Goal: Task Accomplishment & Management: Manage account settings

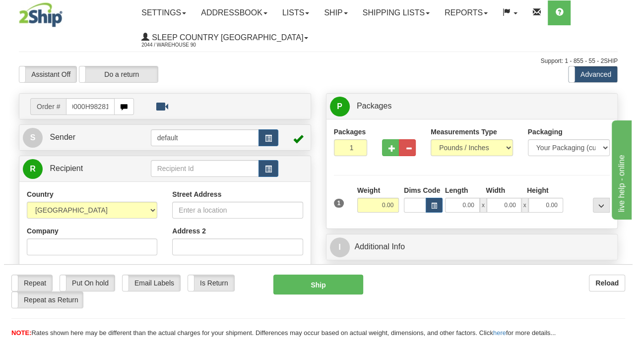
scroll to position [0, 7]
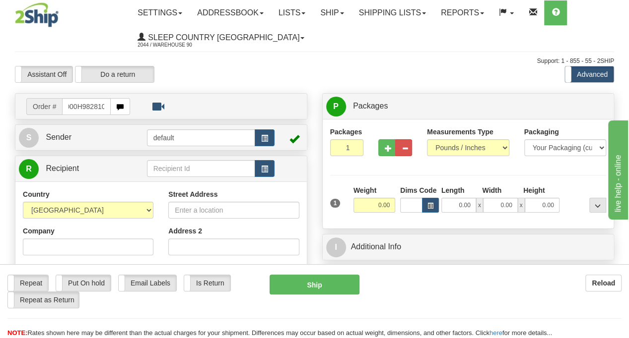
type input "9000H982810"
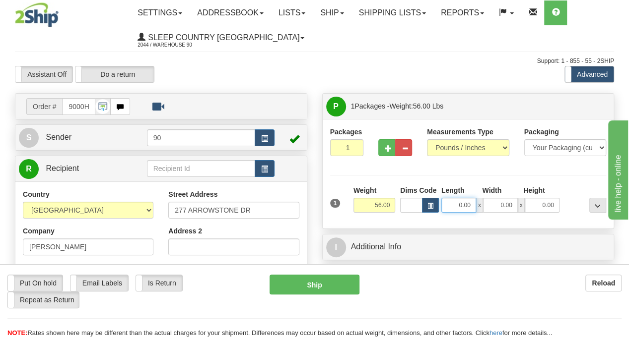
drag, startPoint x: 455, startPoint y: 204, endPoint x: 485, endPoint y: 206, distance: 29.3
click at [485, 206] on div "0.00 x 0.00 x 0.00" at bounding box center [500, 205] width 118 height 15
type input "41.00"
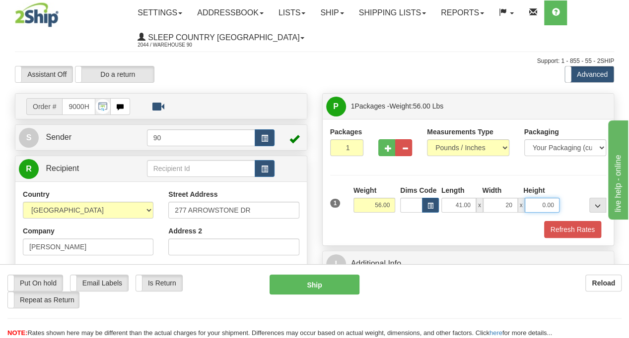
type input "20.00"
click at [554, 231] on button "Refresh Rates" at bounding box center [572, 229] width 57 height 17
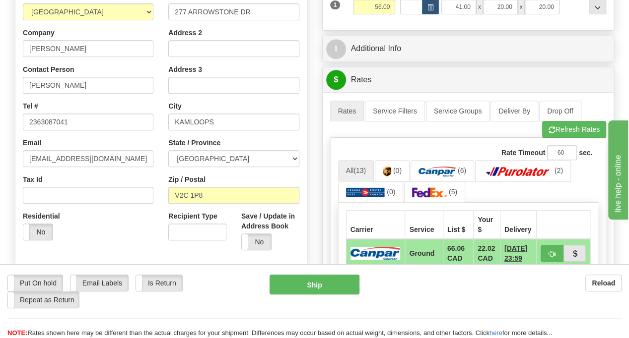
scroll to position [298, 0]
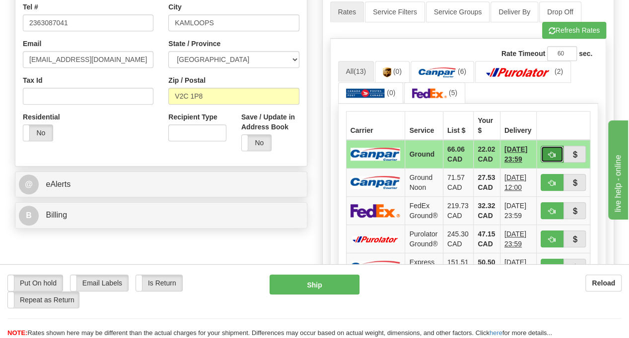
click at [556, 147] on button "button" at bounding box center [551, 154] width 23 height 17
type input "1"
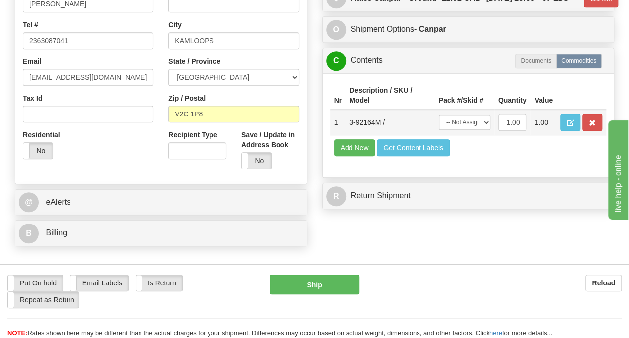
scroll to position [228, 0]
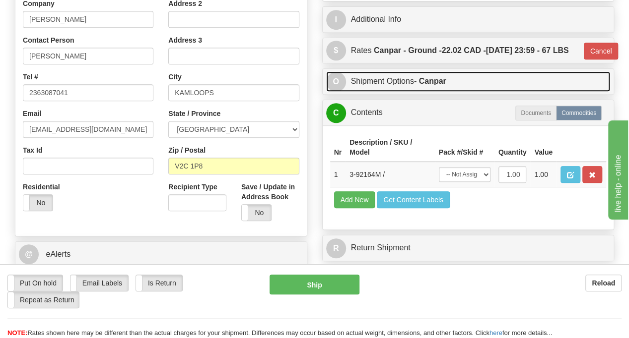
click at [393, 92] on link "O Shipment Options - Canpar" at bounding box center [468, 81] width 284 height 20
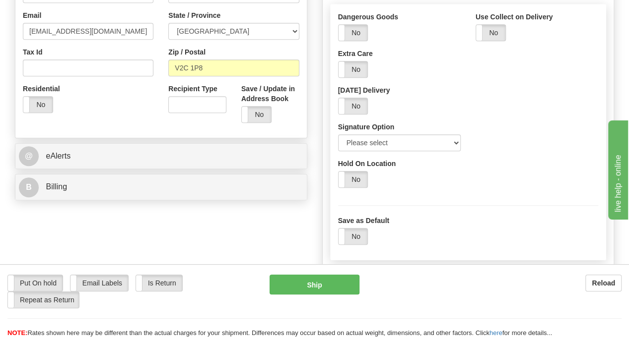
scroll to position [327, 0]
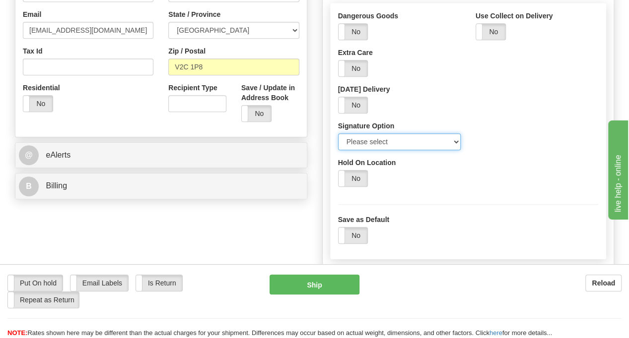
click at [457, 150] on select "Please select No Signature Required Signature Required Adult Signature" at bounding box center [399, 141] width 123 height 17
select select "2"
click at [338, 150] on select "Please select No Signature Required Signature Required Adult Signature" at bounding box center [399, 141] width 123 height 17
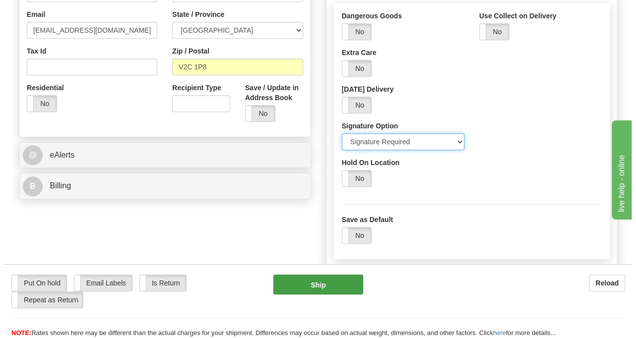
scroll to position [575, 0]
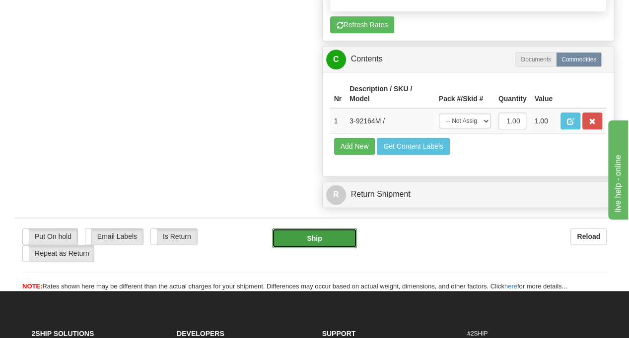
click at [327, 248] on button "Ship" at bounding box center [314, 238] width 85 height 20
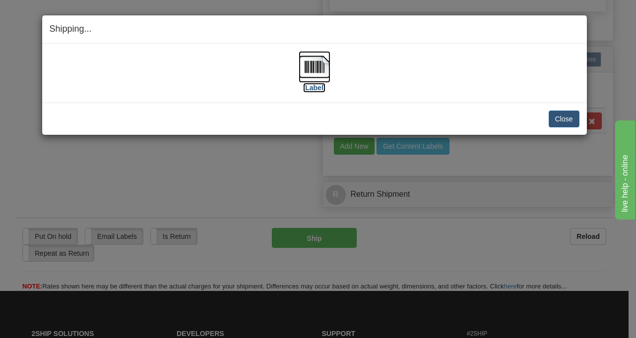
click at [317, 67] on img at bounding box center [315, 67] width 32 height 32
click at [562, 117] on button "Close" at bounding box center [564, 119] width 31 height 17
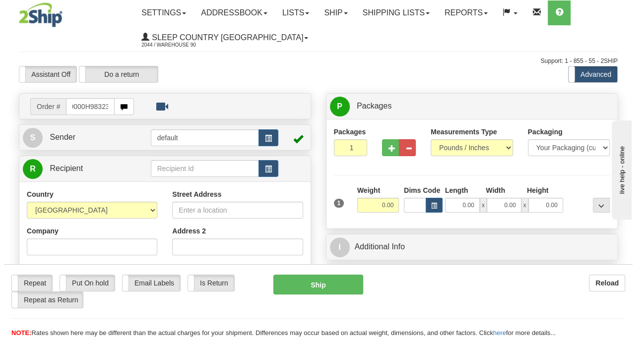
scroll to position [0, 7]
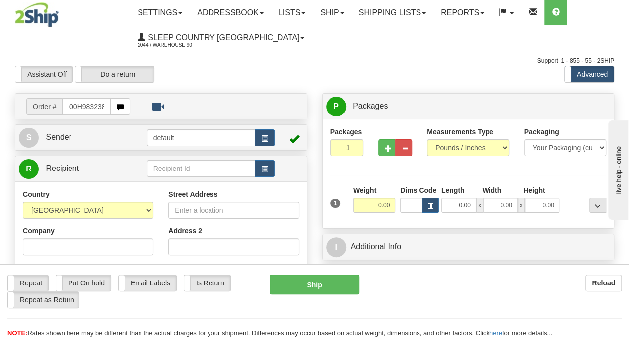
type input "9000H983238"
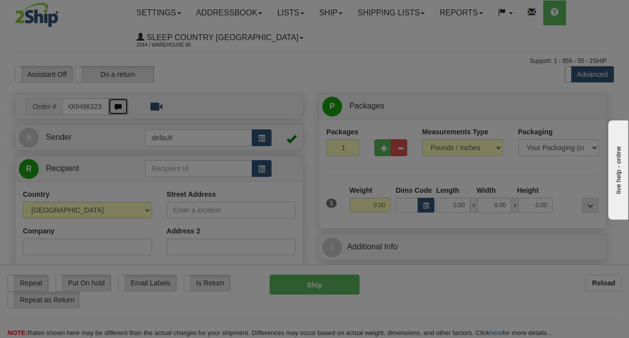
scroll to position [0, 0]
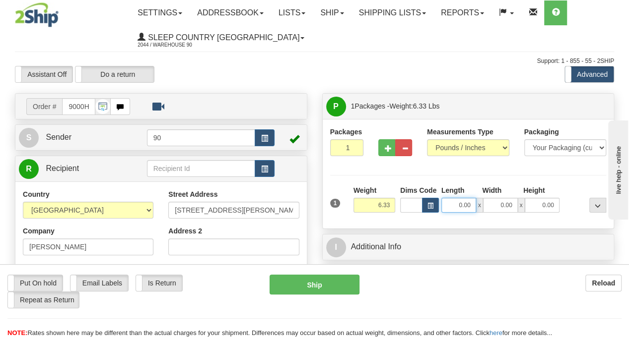
drag, startPoint x: 454, startPoint y: 210, endPoint x: 494, endPoint y: 209, distance: 39.2
click at [494, 209] on div "0.00 x 0.00 x 0.00" at bounding box center [500, 205] width 118 height 15
type input "19.00"
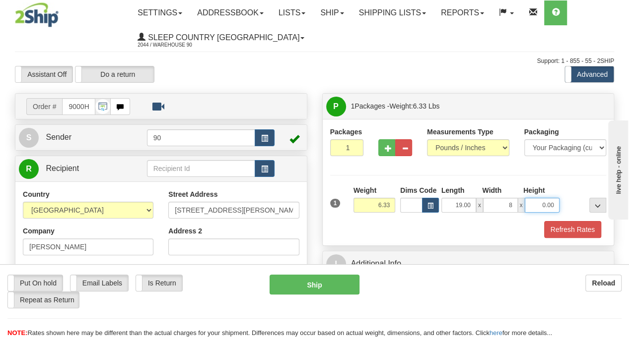
type input "8.00"
click at [564, 225] on button "Refresh Rates" at bounding box center [572, 229] width 57 height 17
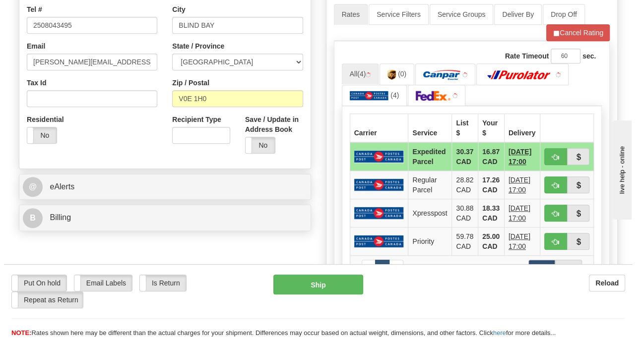
scroll to position [298, 0]
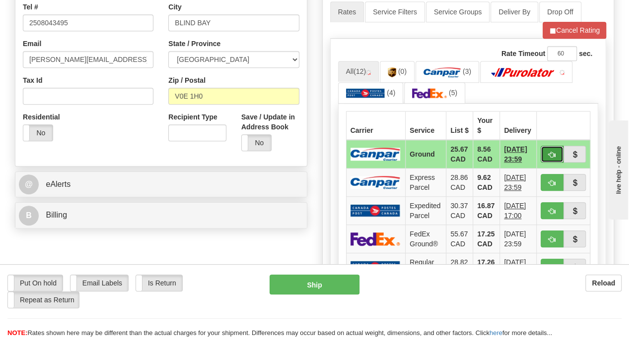
click at [549, 152] on span "button" at bounding box center [551, 155] width 7 height 6
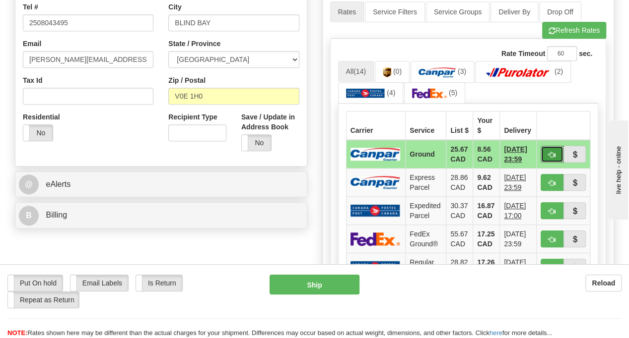
click at [550, 152] on span "button" at bounding box center [551, 155] width 7 height 6
type input "1"
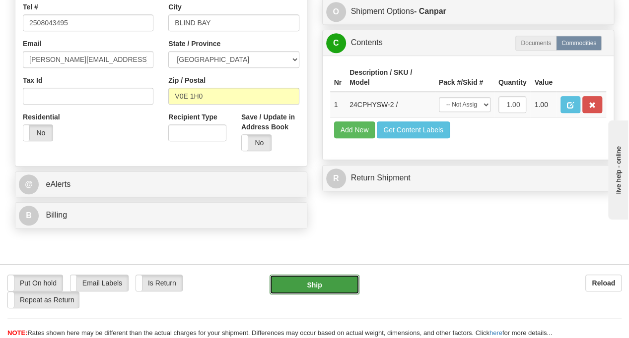
click at [310, 285] on button "Ship" at bounding box center [314, 285] width 90 height 20
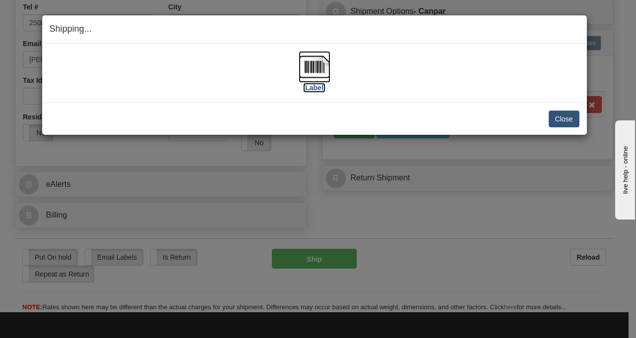
click at [309, 75] on img at bounding box center [315, 67] width 32 height 32
click at [578, 120] on button "Close" at bounding box center [564, 119] width 31 height 17
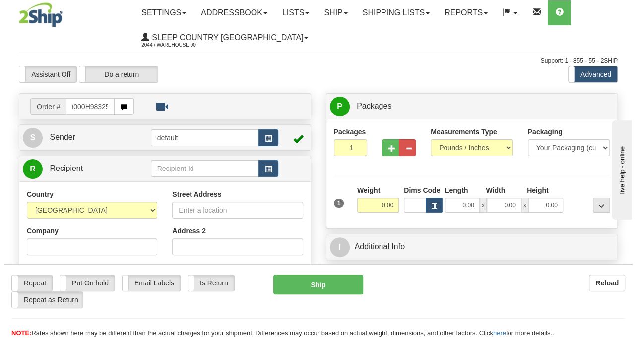
scroll to position [0, 7]
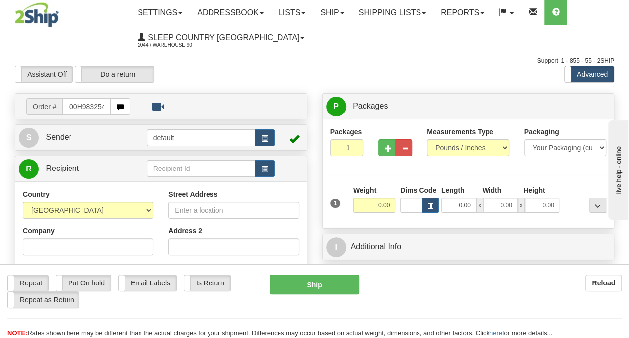
type input "9000H983254"
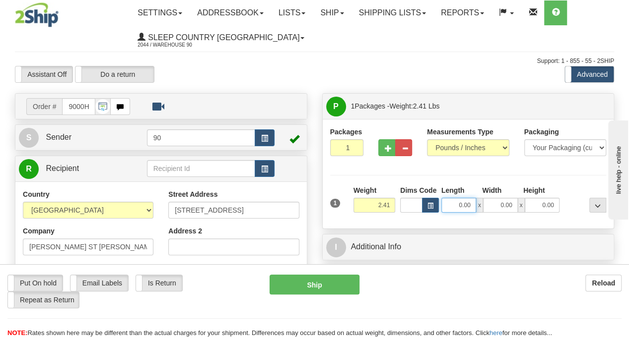
drag, startPoint x: 458, startPoint y: 207, endPoint x: 476, endPoint y: 209, distance: 18.0
click at [476, 209] on div "0.00 x 0.00 x 0.00" at bounding box center [500, 205] width 118 height 15
type input "9.00"
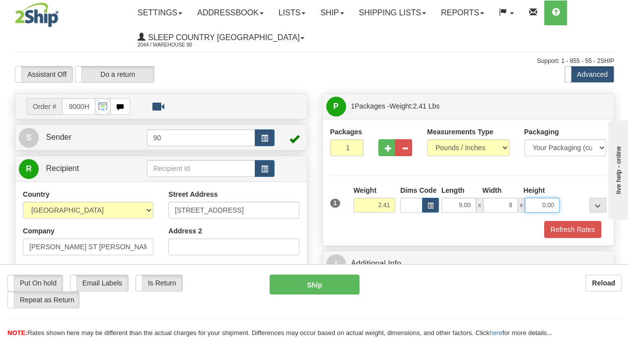
type input "8.00"
type input "6.00"
click at [569, 229] on button "Refresh Rates" at bounding box center [572, 229] width 57 height 17
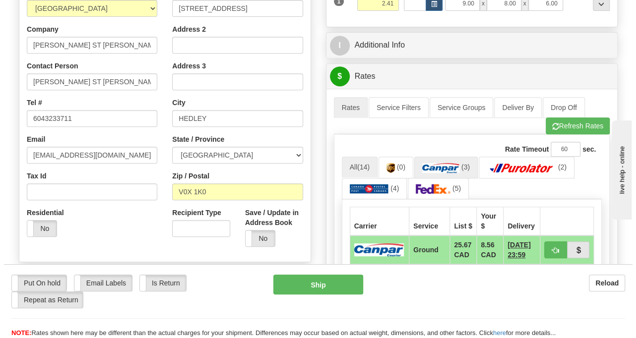
scroll to position [298, 0]
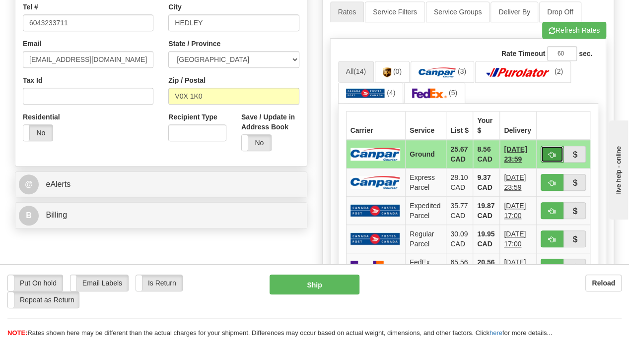
click at [548, 152] on span "button" at bounding box center [551, 155] width 7 height 6
type input "1"
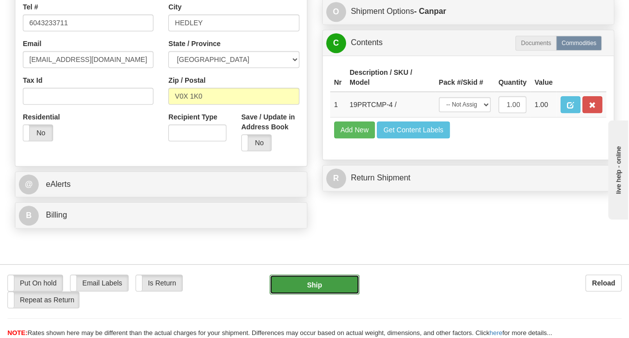
click at [327, 285] on button "Ship" at bounding box center [314, 285] width 90 height 20
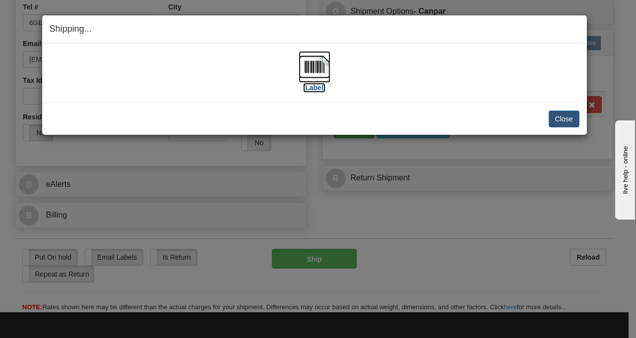
click at [307, 68] on img at bounding box center [315, 67] width 32 height 32
click at [571, 115] on button "Close" at bounding box center [564, 119] width 31 height 17
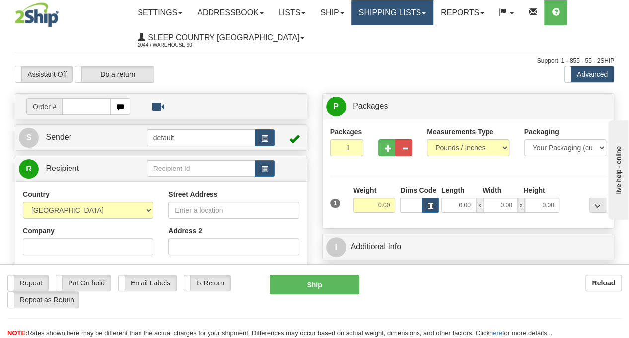
click at [433, 5] on link "Shipping lists" at bounding box center [392, 12] width 82 height 25
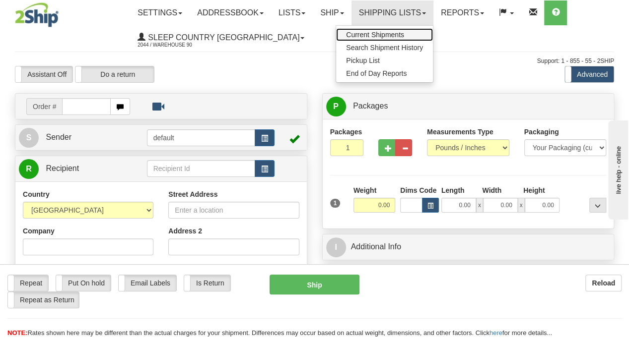
click at [395, 32] on span "Current Shipments" at bounding box center [375, 35] width 58 height 8
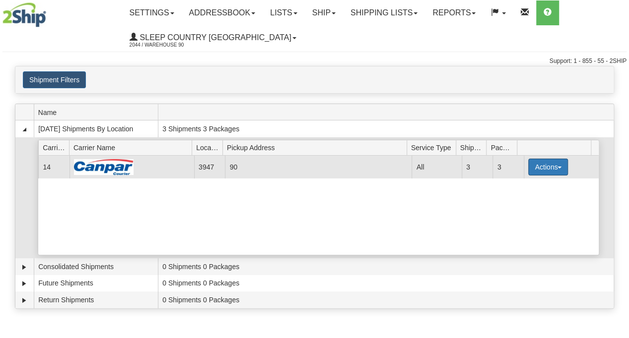
click at [556, 169] on button "Actions" at bounding box center [548, 167] width 40 height 17
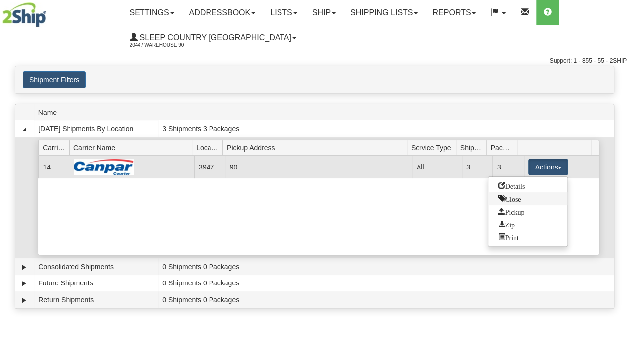
click at [516, 196] on span "Close" at bounding box center [509, 198] width 23 height 7
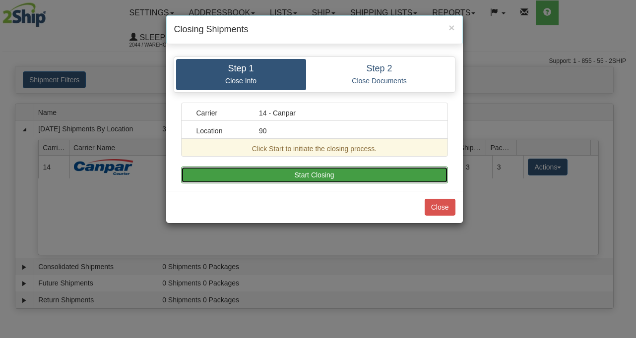
click at [344, 168] on button "Start Closing" at bounding box center [314, 175] width 267 height 17
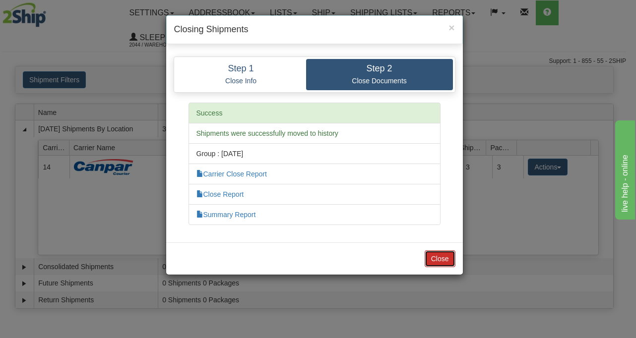
click at [438, 255] on button "Close" at bounding box center [440, 259] width 31 height 17
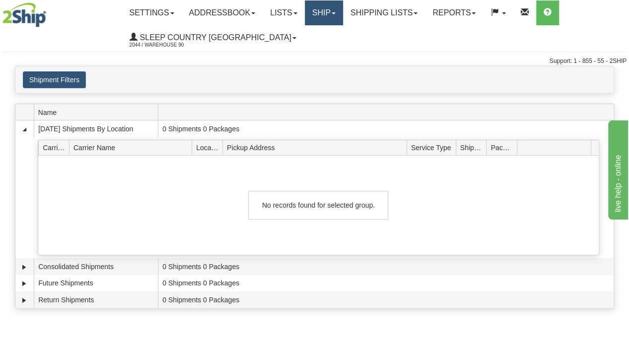
click at [337, 13] on link "Ship" at bounding box center [324, 12] width 38 height 25
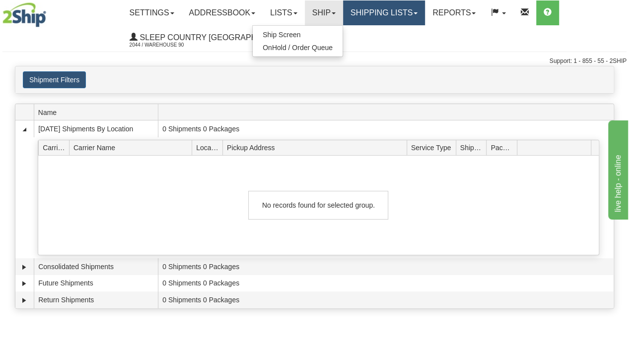
click at [423, 17] on link "Shipping lists" at bounding box center [384, 12] width 82 height 25
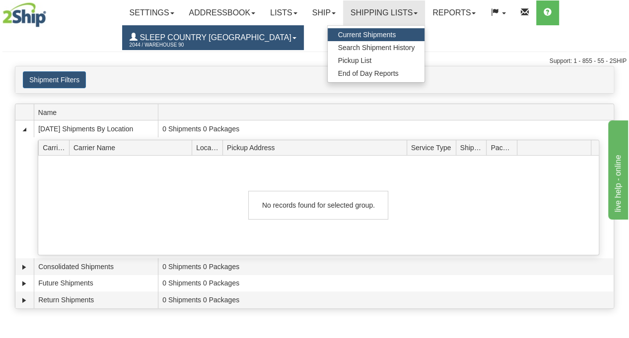
click at [242, 35] on link "Sleep Country [GEOGRAPHIC_DATA] 2044 / Warehouse 90" at bounding box center [213, 37] width 182 height 25
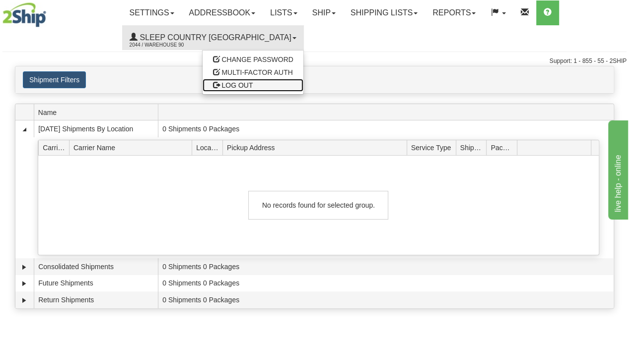
click at [221, 88] on span "LOG OUT" at bounding box center [236, 85] width 31 height 8
